Goal: Obtain resource: Download file/media

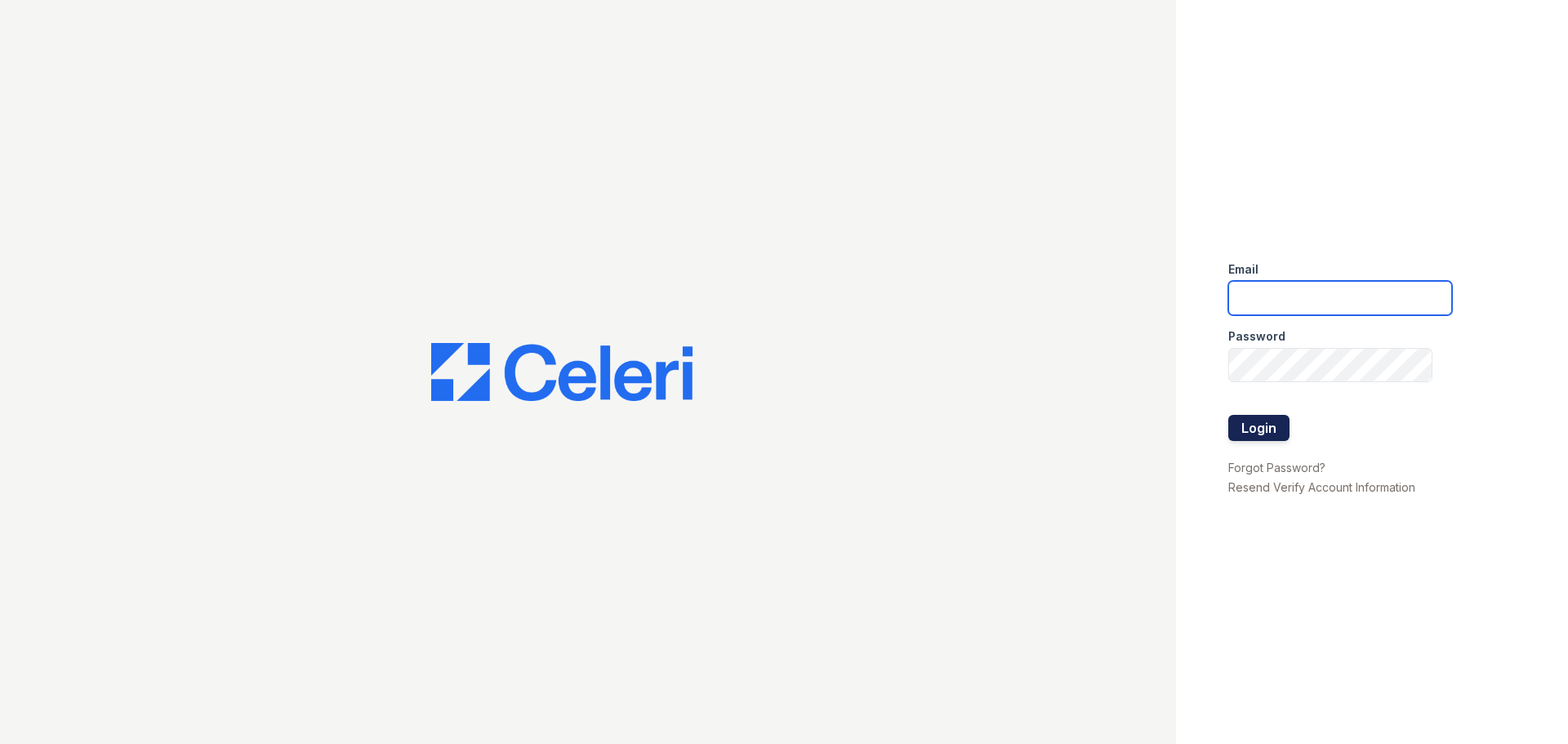
type input "Treepoint2@cafmanagement.com"
click at [1244, 425] on button "Login" at bounding box center [1258, 428] width 61 height 26
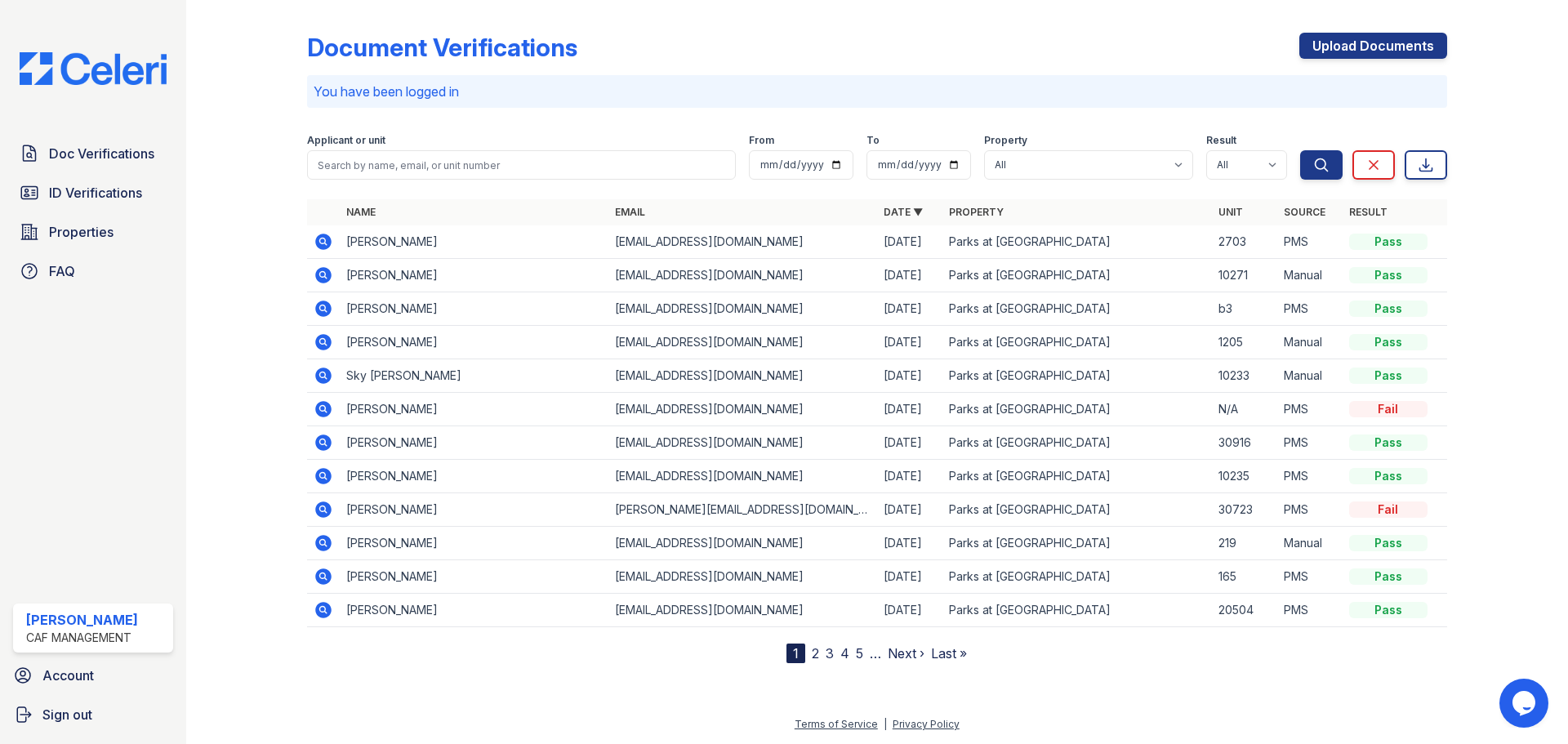
click at [323, 474] on icon at bounding box center [322, 475] width 4 height 4
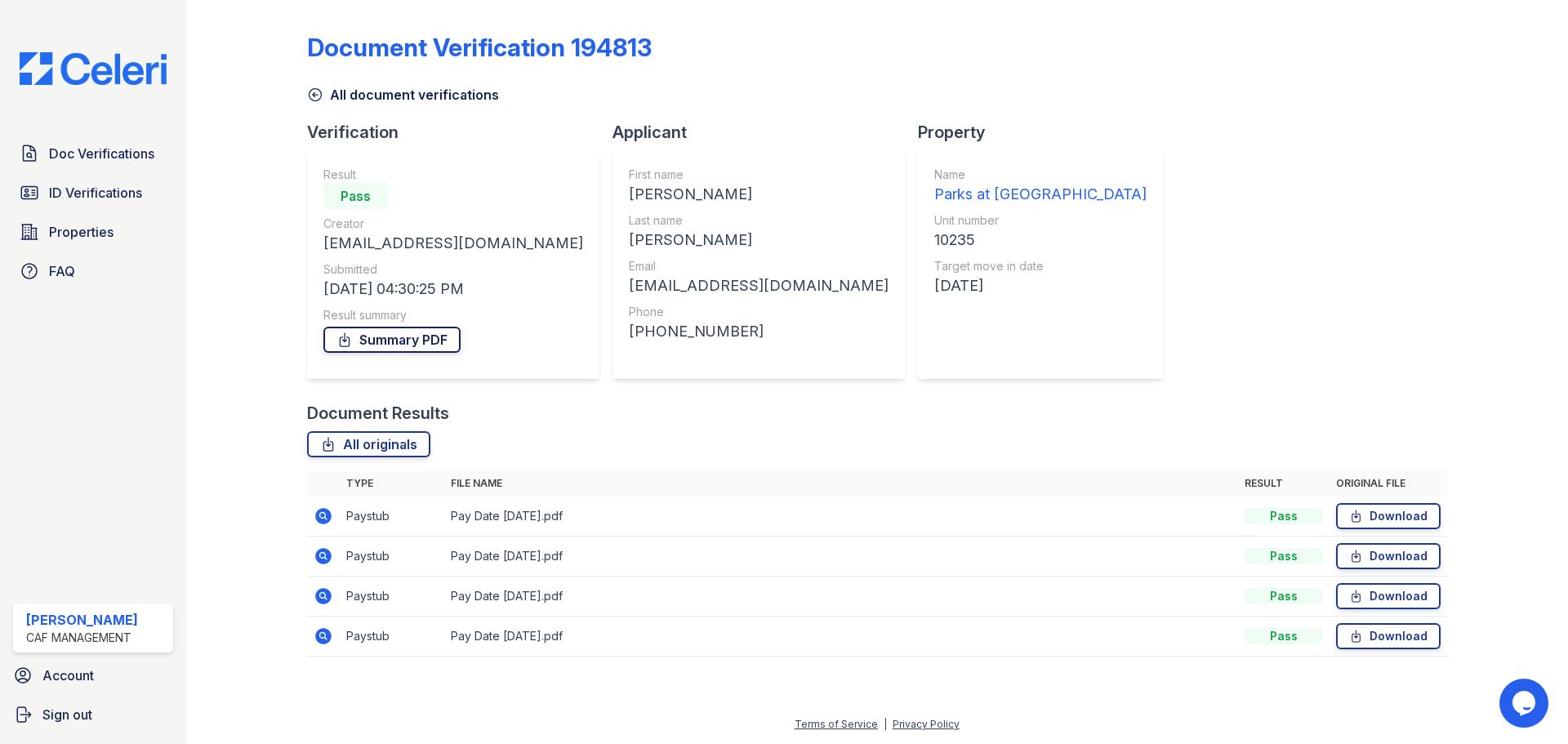
click at [390, 328] on link "Summary PDF" at bounding box center [392, 340] width 137 height 26
click at [390, 338] on link "Summary PDF" at bounding box center [392, 340] width 137 height 26
